Goal: Task Accomplishment & Management: Manage account settings

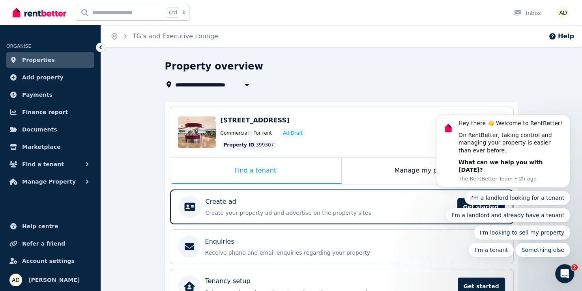
click at [41, 61] on span "Properties" at bounding box center [38, 59] width 33 height 9
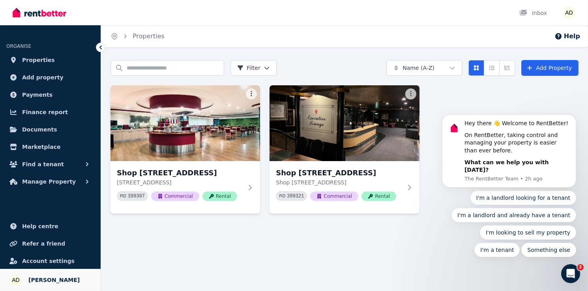
click at [55, 282] on span "[PERSON_NAME]" at bounding box center [53, 279] width 51 height 9
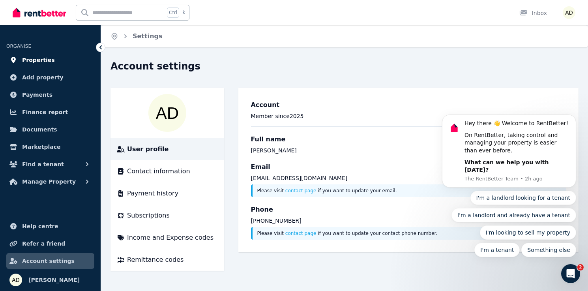
click at [44, 59] on span "Properties" at bounding box center [38, 59] width 33 height 9
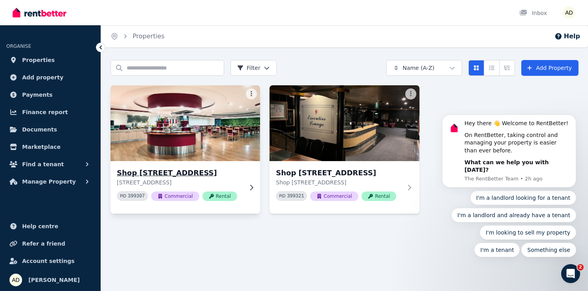
click at [195, 175] on h3 "Shop [STREET_ADDRESS]" at bounding box center [180, 172] width 126 height 11
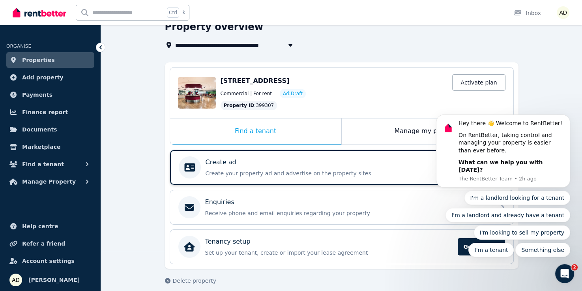
scroll to position [45, 0]
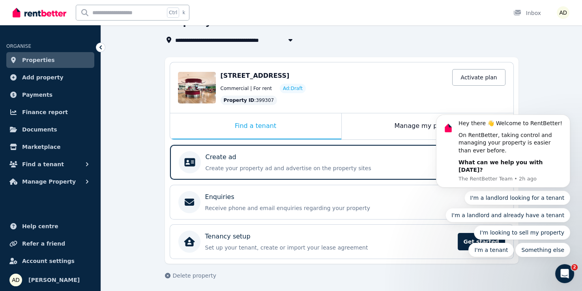
click at [37, 61] on span "Properties" at bounding box center [38, 59] width 33 height 9
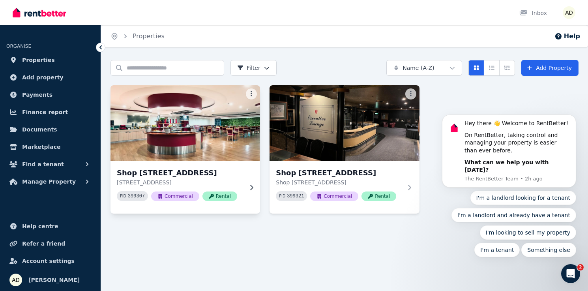
click at [169, 173] on h3 "Shop [STREET_ADDRESS]" at bounding box center [180, 172] width 126 height 11
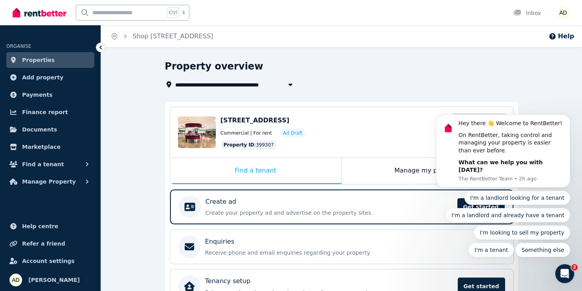
click at [427, 85] on div "**********" at bounding box center [339, 84] width 349 height 9
click at [358, 140] on div "Property ID : 399307 Activate plan" at bounding box center [363, 144] width 285 height 9
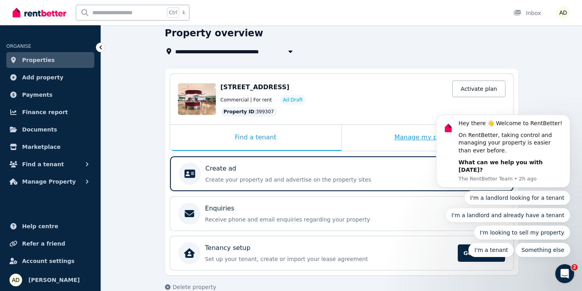
scroll to position [45, 0]
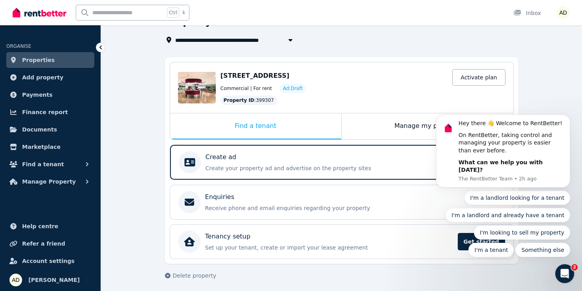
click at [480, 79] on body "Hey there 👋 Welcome to RentBetter! On RentBetter, taking control and managing y…" at bounding box center [504, 158] width 152 height 216
drag, startPoint x: 475, startPoint y: 96, endPoint x: 478, endPoint y: 100, distance: 5.4
click at [475, 96] on body "Hey there 👋 Welcome to RentBetter! On RentBetter, taking control and managing y…" at bounding box center [504, 158] width 152 height 216
click at [569, 119] on icon "Dismiss notification" at bounding box center [568, 117] width 4 height 4
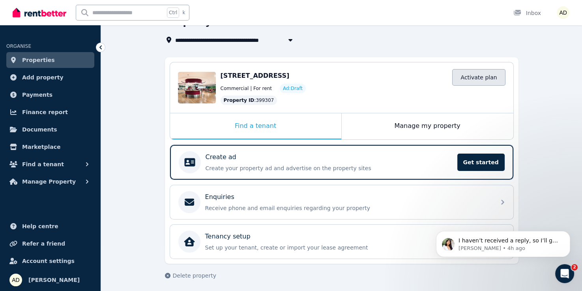
click at [478, 78] on link "Activate plan" at bounding box center [478, 77] width 53 height 17
